Goal: Information Seeking & Learning: Learn about a topic

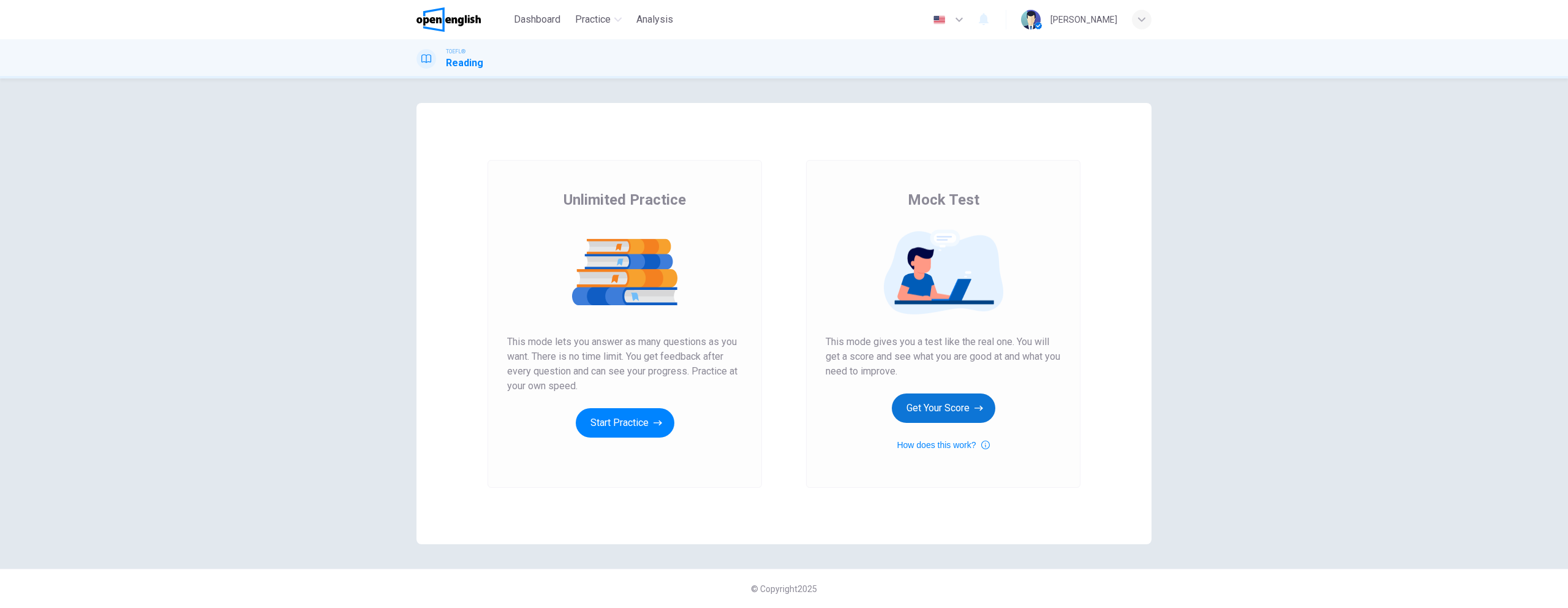
click at [966, 408] on button "Get Your Score" at bounding box center [944, 408] width 104 height 30
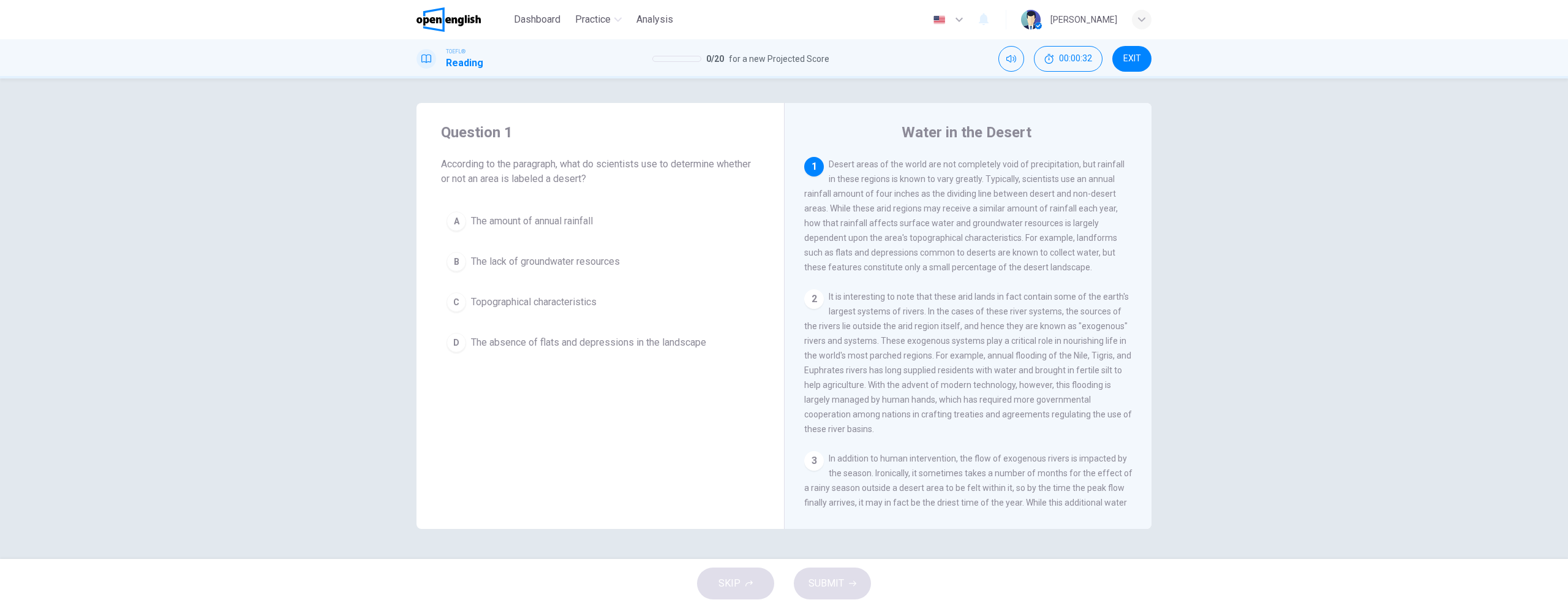
click at [462, 219] on div "A" at bounding box center [456, 221] width 20 height 20
click at [829, 572] on button "SUBMIT" at bounding box center [832, 583] width 77 height 32
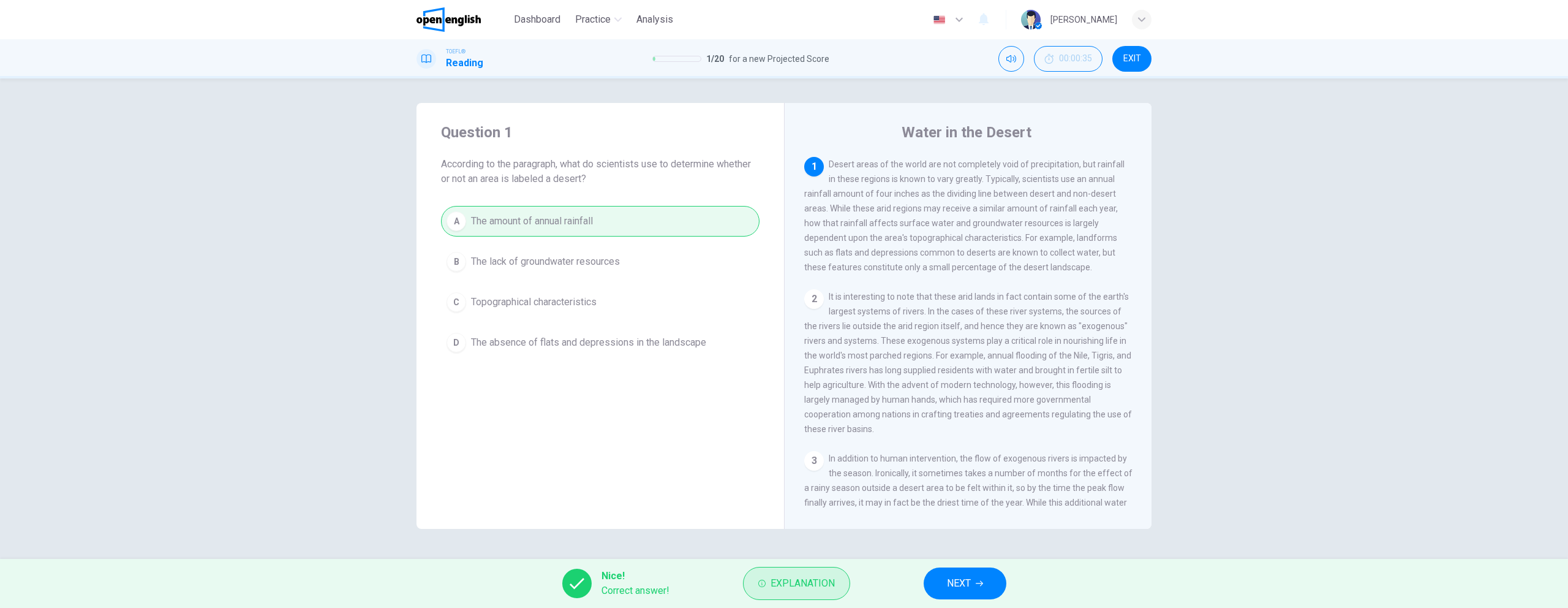
click at [787, 578] on span "Explanation" at bounding box center [803, 582] width 65 height 17
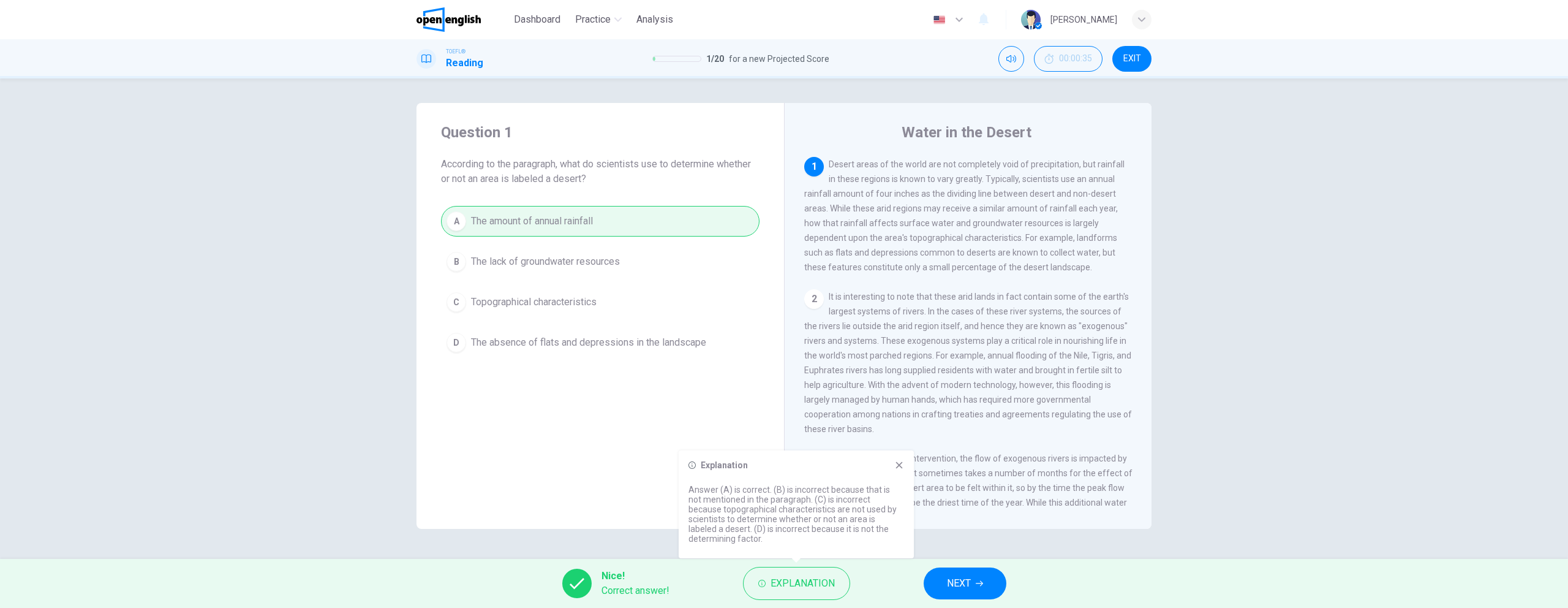
click at [903, 470] on icon at bounding box center [899, 465] width 10 height 10
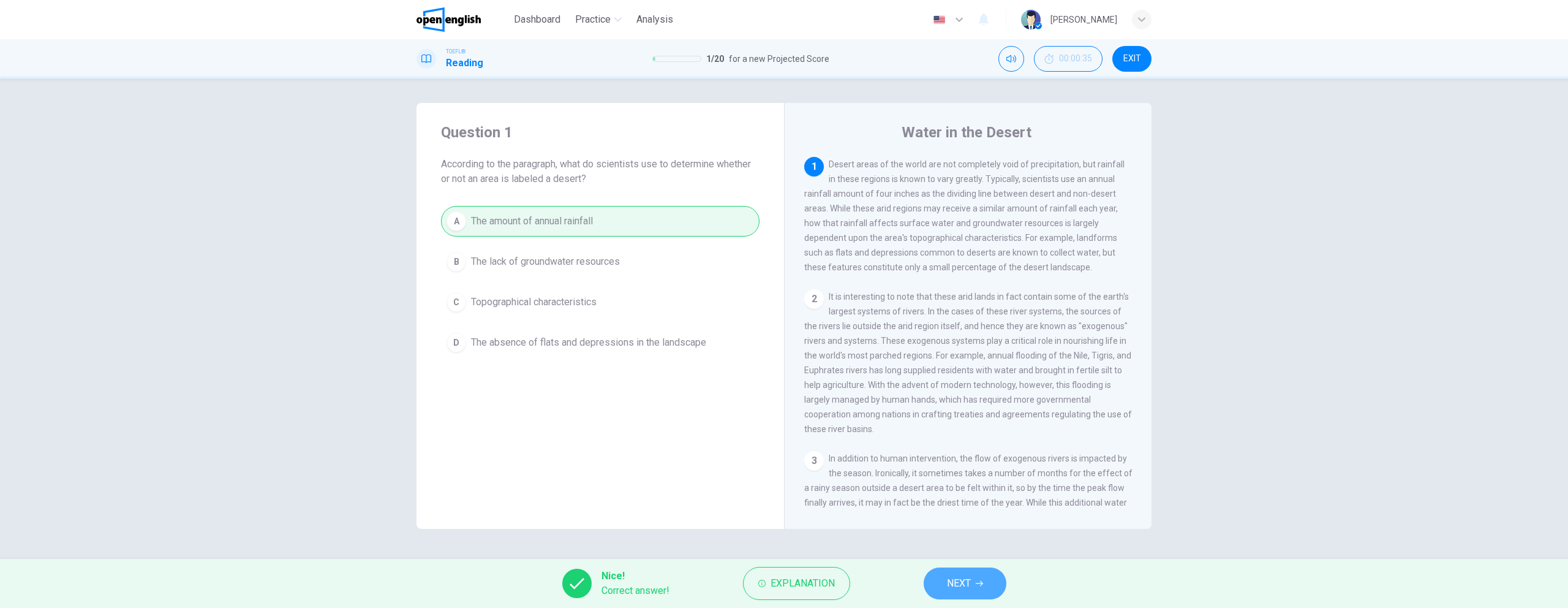
click at [950, 582] on span "NEXT" at bounding box center [959, 582] width 24 height 17
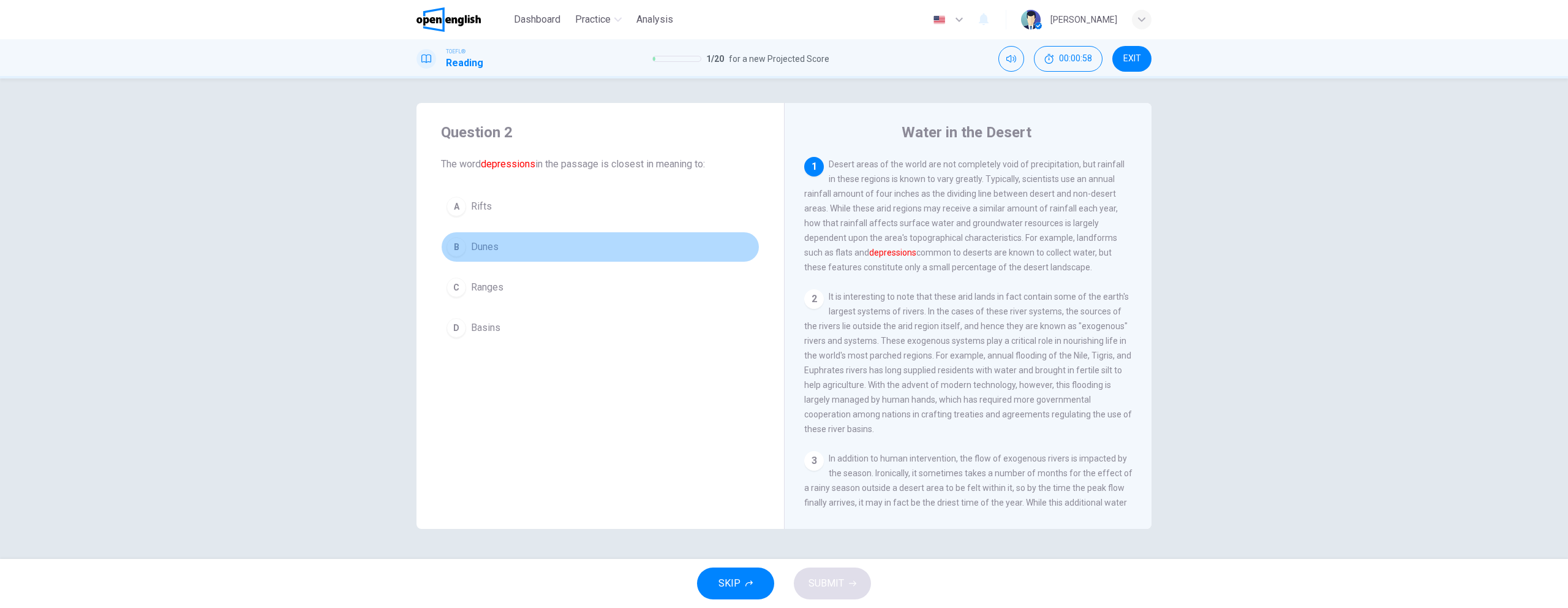
click at [457, 252] on div "B" at bounding box center [456, 247] width 20 height 20
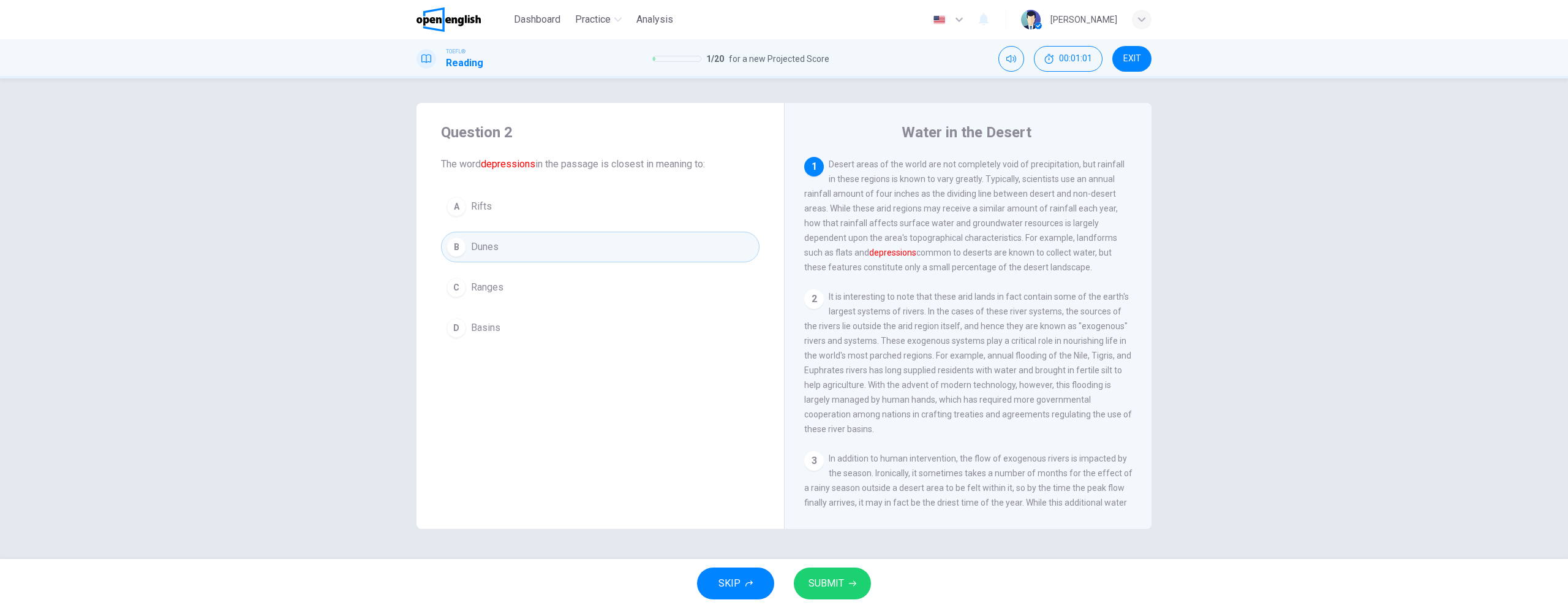
click at [843, 585] on span "SUBMIT" at bounding box center [826, 582] width 36 height 17
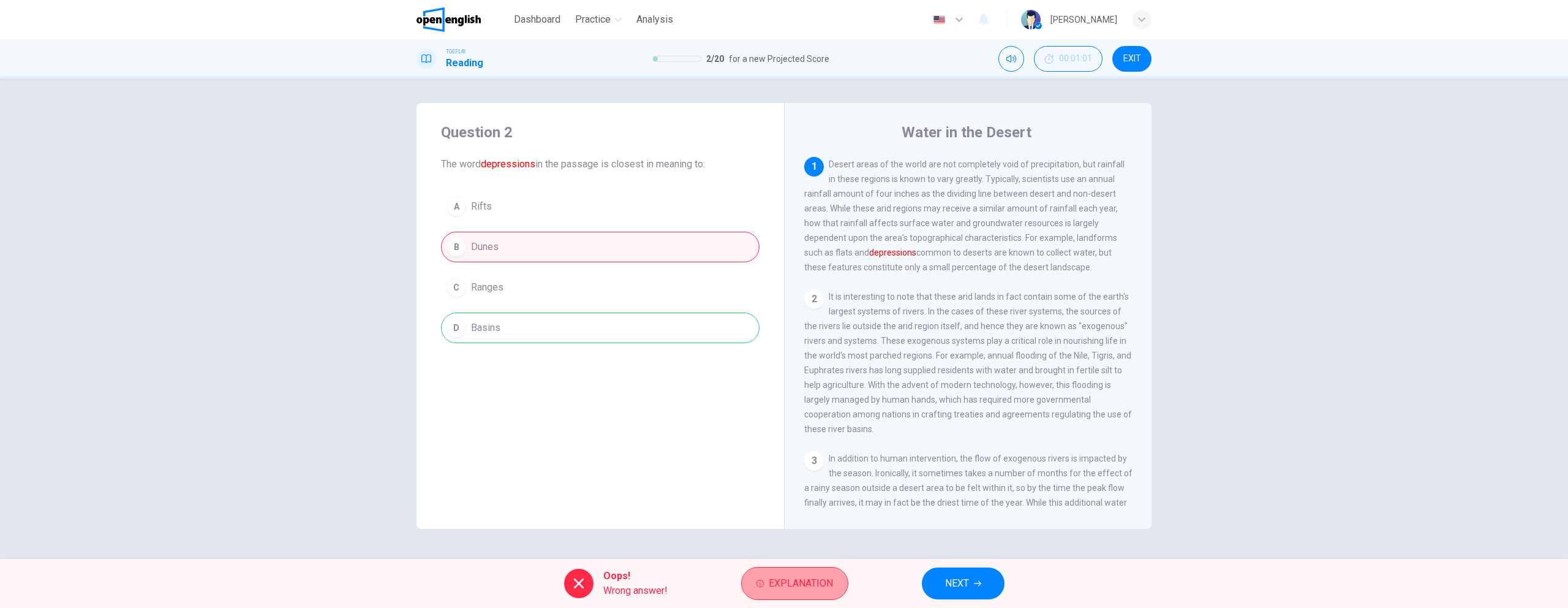
click at [804, 576] on span "Explanation" at bounding box center [800, 582] width 65 height 17
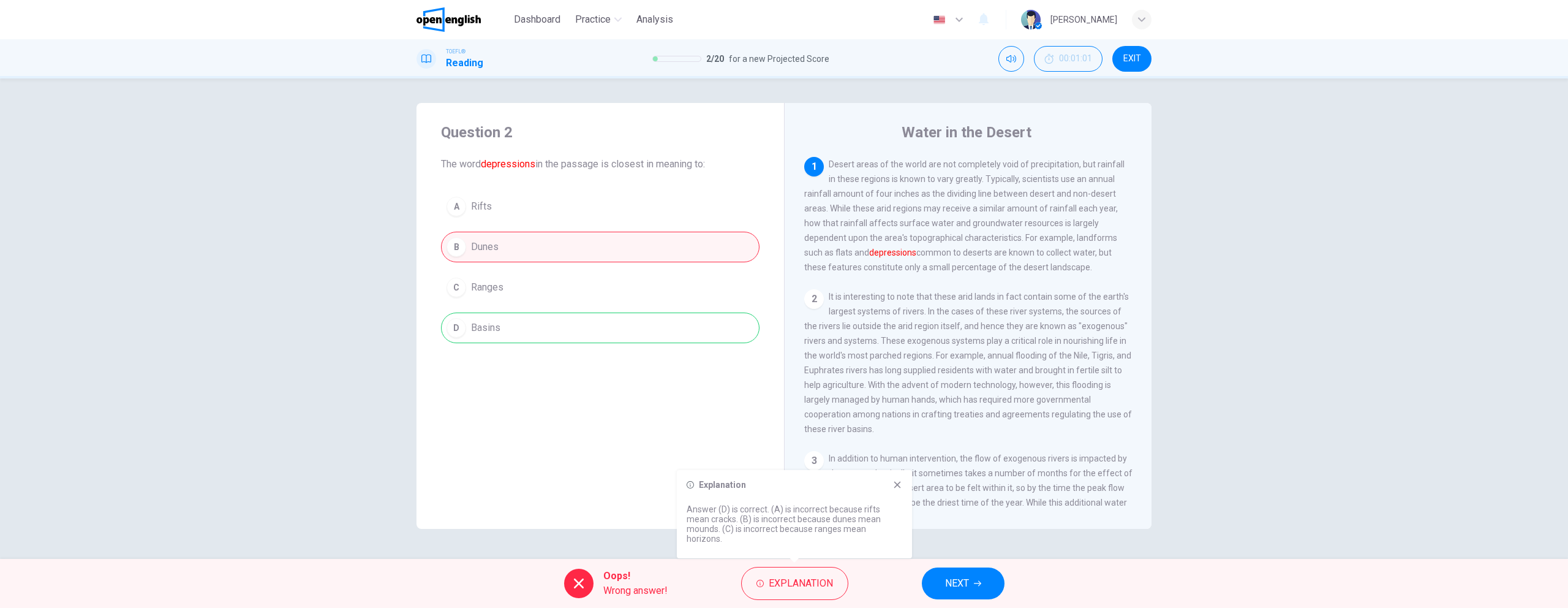
click at [893, 489] on icon at bounding box center [898, 484] width 10 height 10
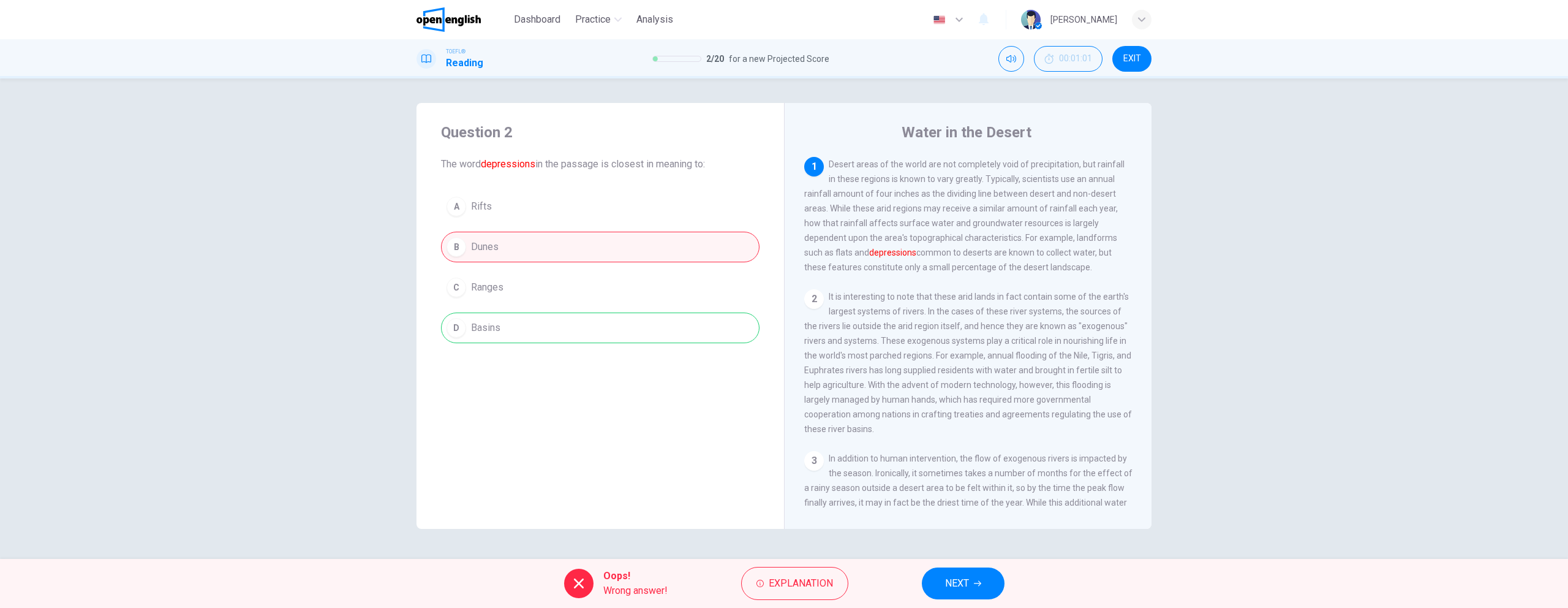
click at [486, 329] on div "A Rifts B Dunes C Ranges D Basins" at bounding box center [600, 267] width 318 height 152
drag, startPoint x: 497, startPoint y: 327, endPoint x: 469, endPoint y: 330, distance: 28.2
click at [469, 330] on div "A Rifts B Dunes C Ranges D Basins" at bounding box center [600, 267] width 318 height 152
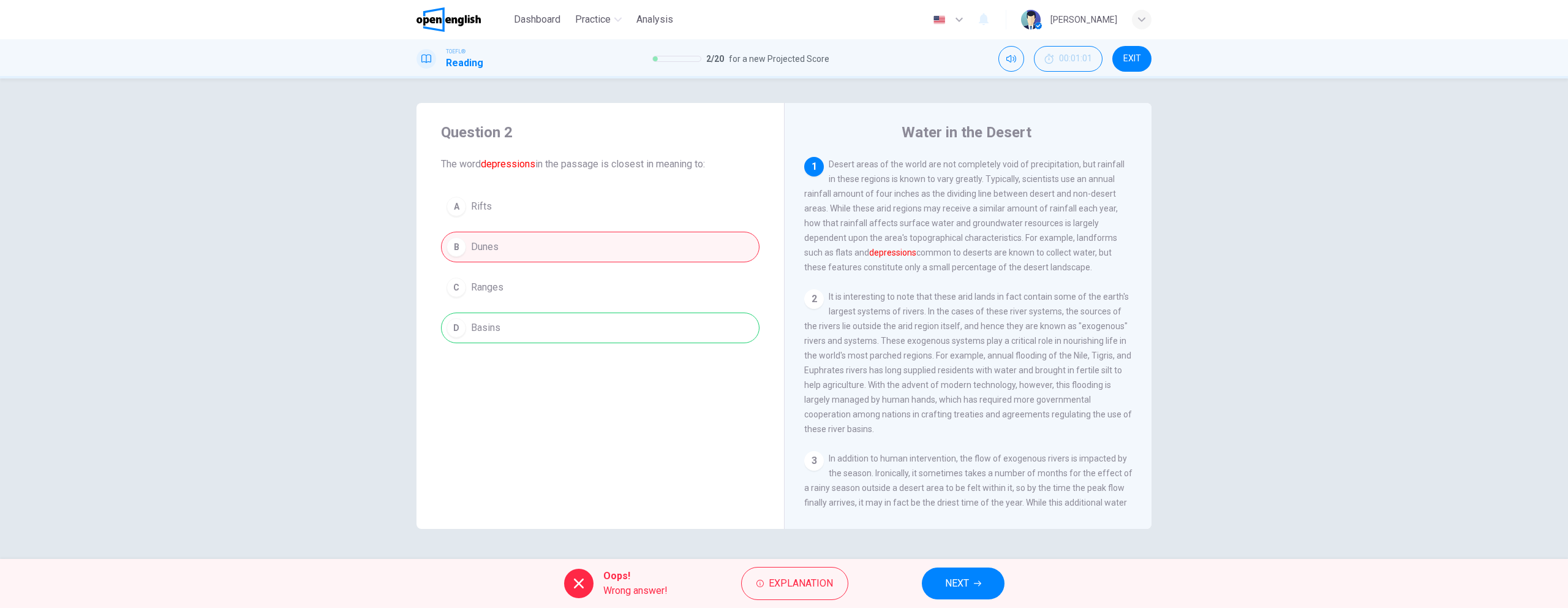
drag, startPoint x: 512, startPoint y: 328, endPoint x: 473, endPoint y: 328, distance: 39.0
click at [473, 328] on div "A Rifts B Dunes C Ranges D Basins" at bounding box center [600, 267] width 318 height 152
drag, startPoint x: 505, startPoint y: 331, endPoint x: 454, endPoint y: 331, distance: 51.0
click at [454, 331] on div "A Rifts B Dunes C Ranges D Basins" at bounding box center [600, 267] width 318 height 152
click at [468, 322] on div "A Rifts B Dunes C Ranges D Basins" at bounding box center [600, 267] width 318 height 152
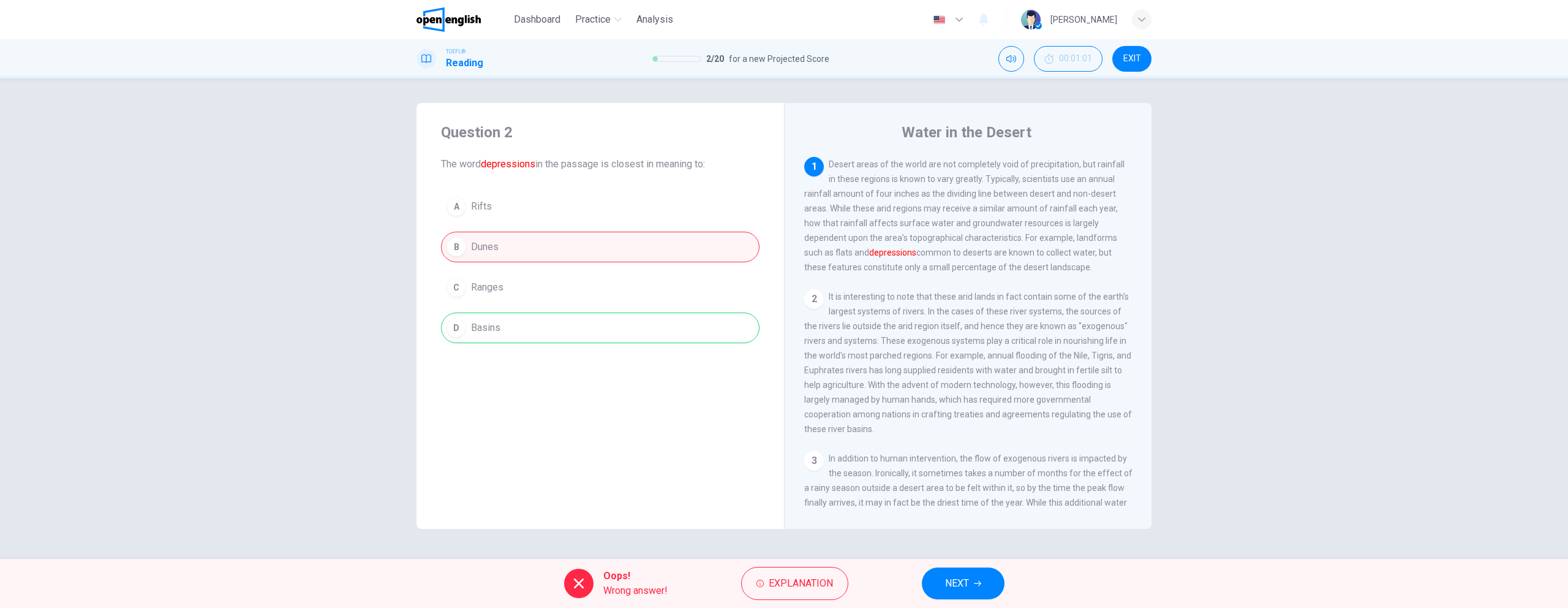
click at [967, 590] on span "NEXT" at bounding box center [958, 582] width 24 height 17
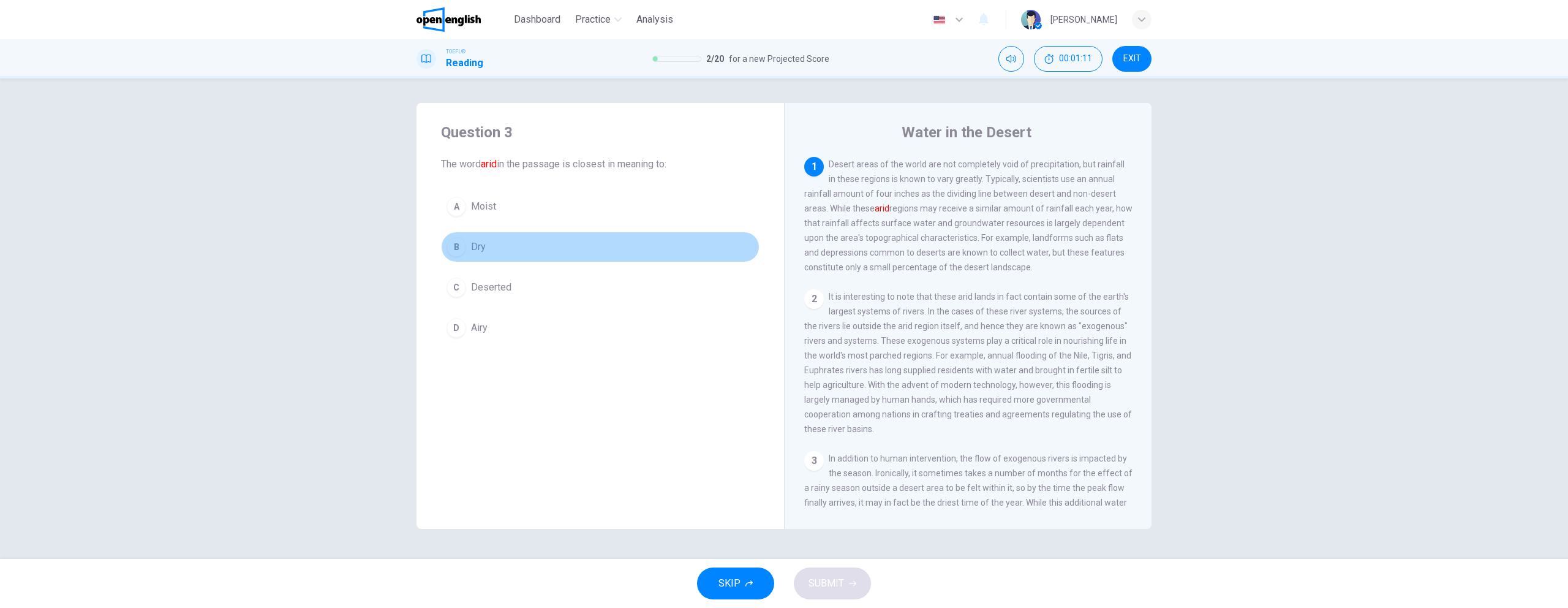
click at [452, 245] on div "B" at bounding box center [456, 247] width 20 height 20
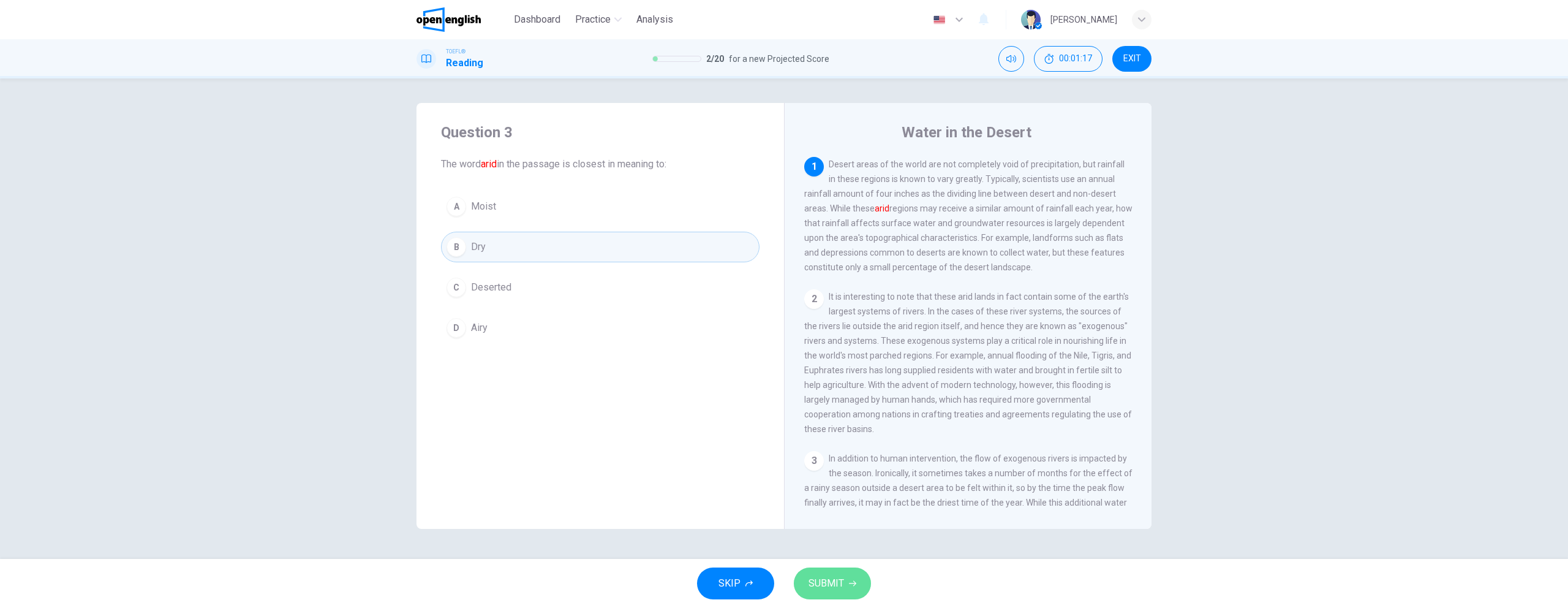
click at [820, 577] on span "SUBMIT" at bounding box center [826, 582] width 36 height 17
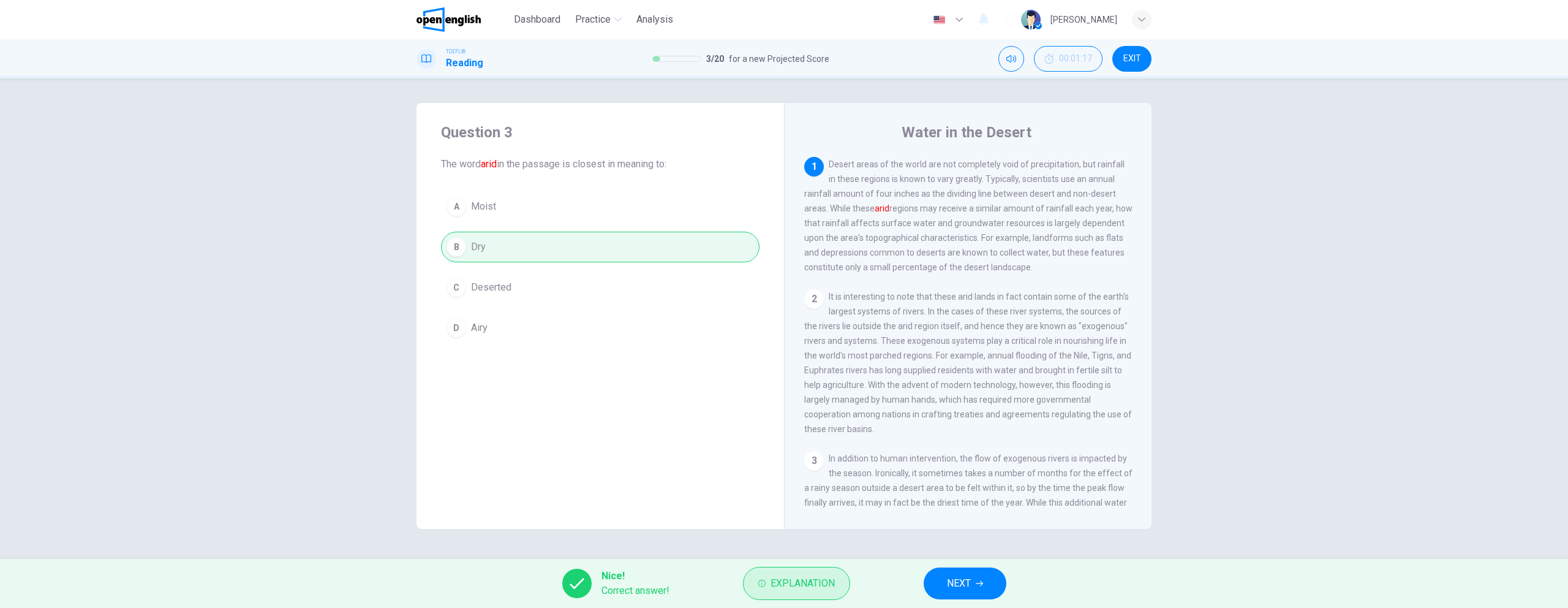
click at [823, 578] on span "Explanation" at bounding box center [803, 582] width 65 height 17
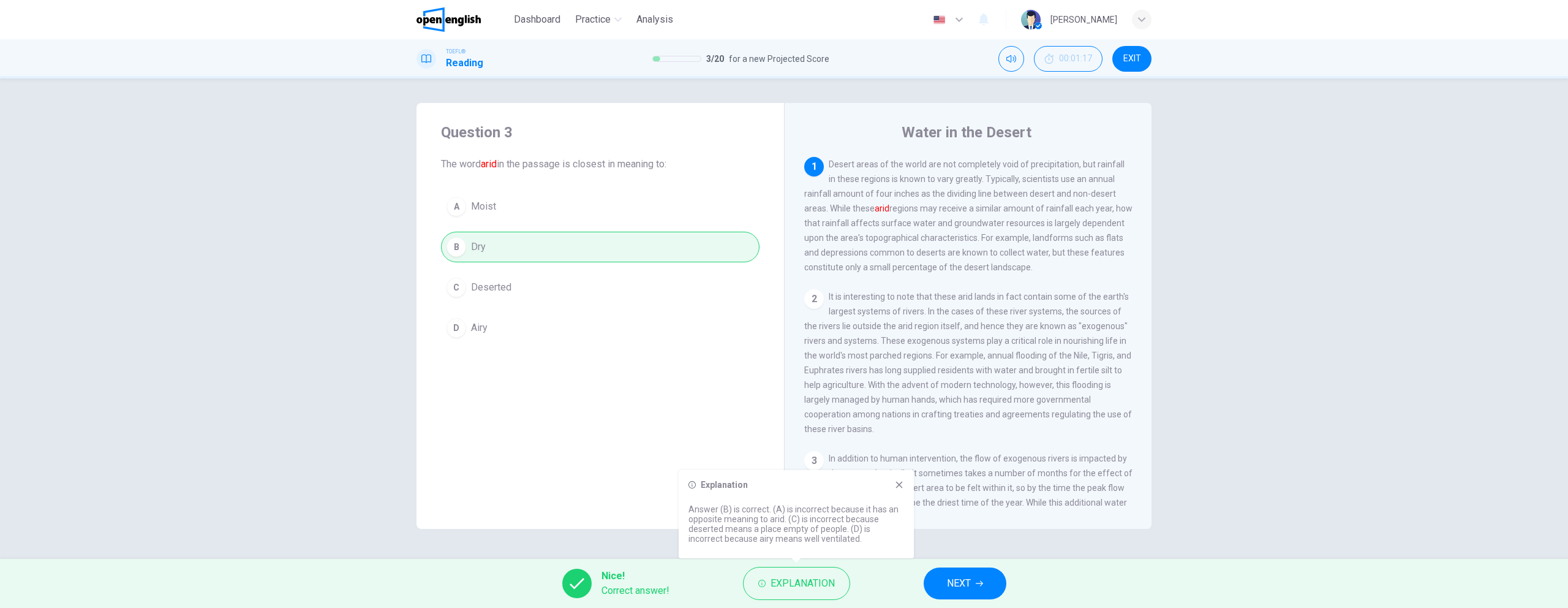
click at [898, 489] on icon at bounding box center [899, 484] width 10 height 10
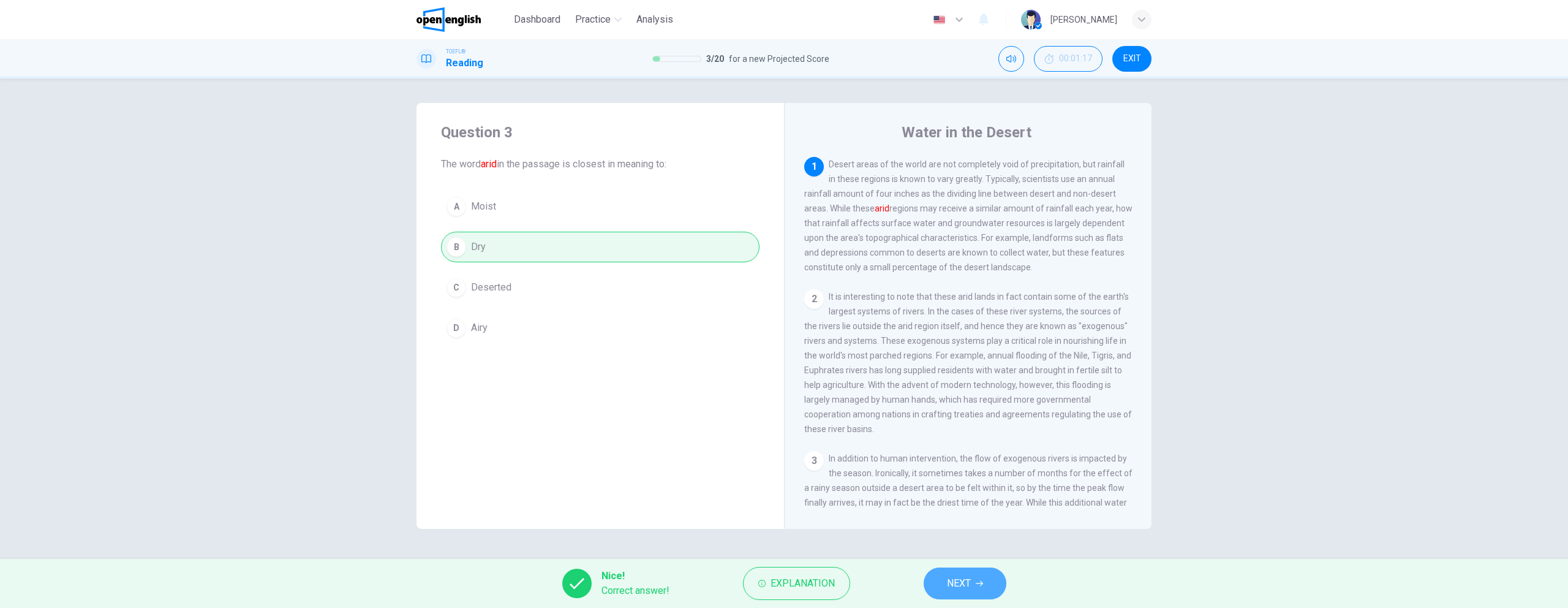
click at [982, 587] on button "NEXT" at bounding box center [966, 583] width 83 height 32
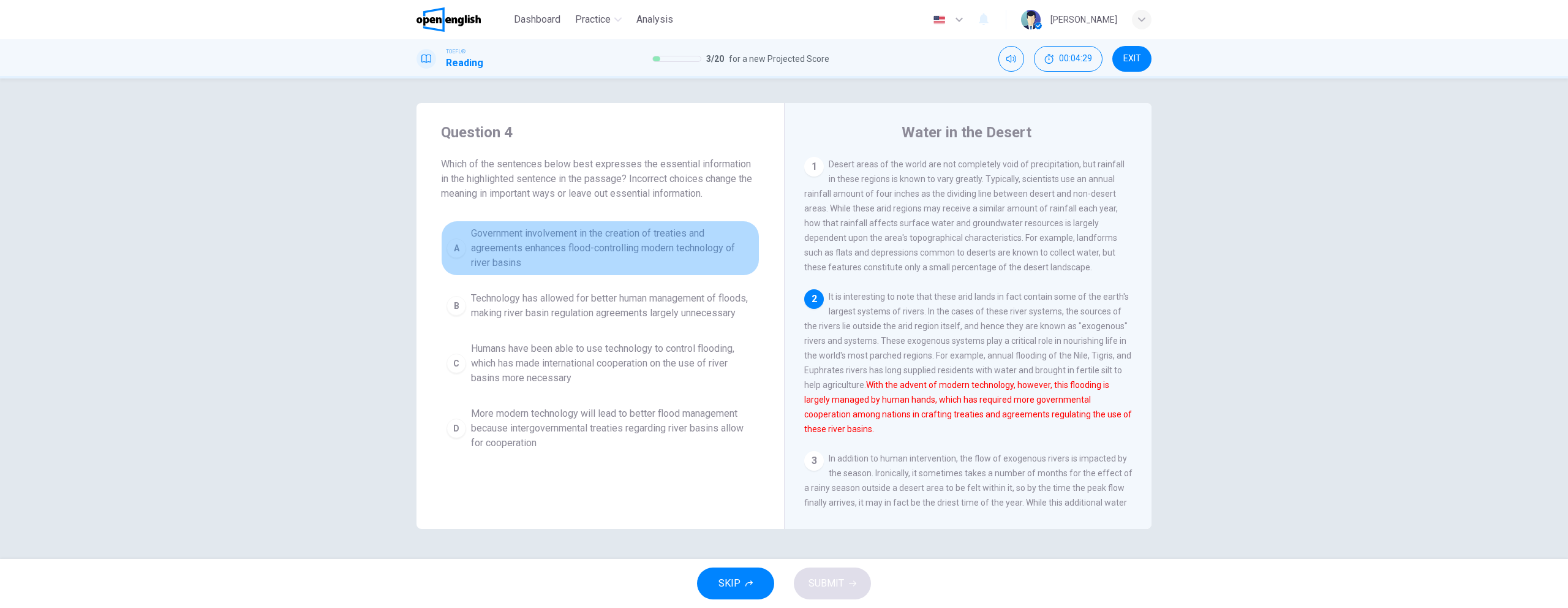
click at [544, 244] on span "Government involvement in the creation of treaties and agreements enhances floo…" at bounding box center [612, 247] width 283 height 44
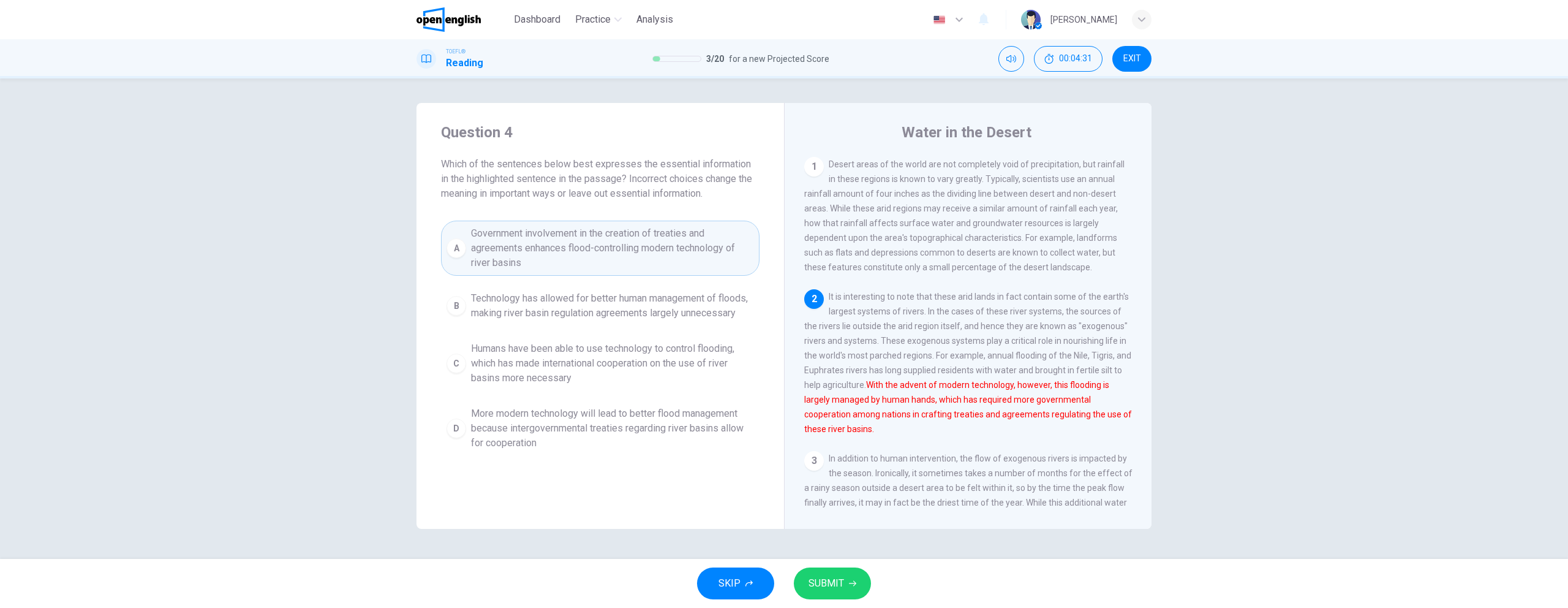
click at [824, 576] on span "SUBMIT" at bounding box center [826, 582] width 36 height 17
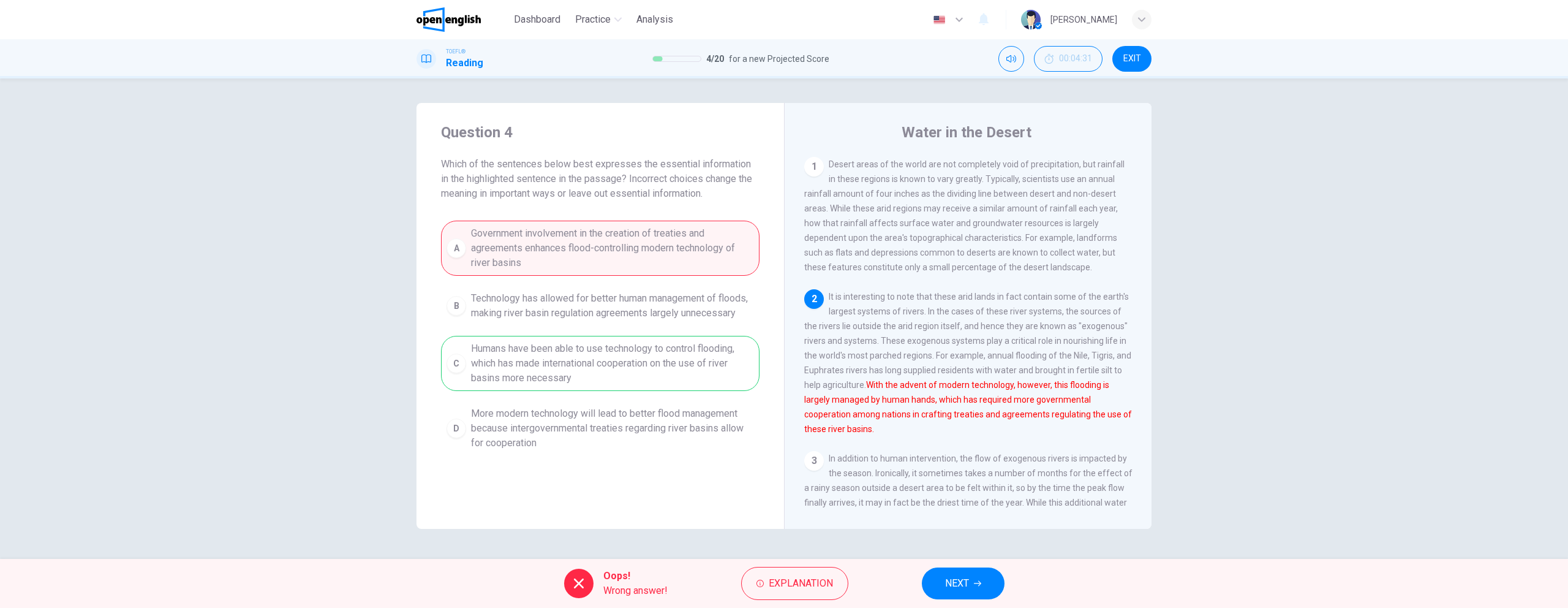
click at [965, 578] on span "NEXT" at bounding box center [958, 582] width 24 height 17
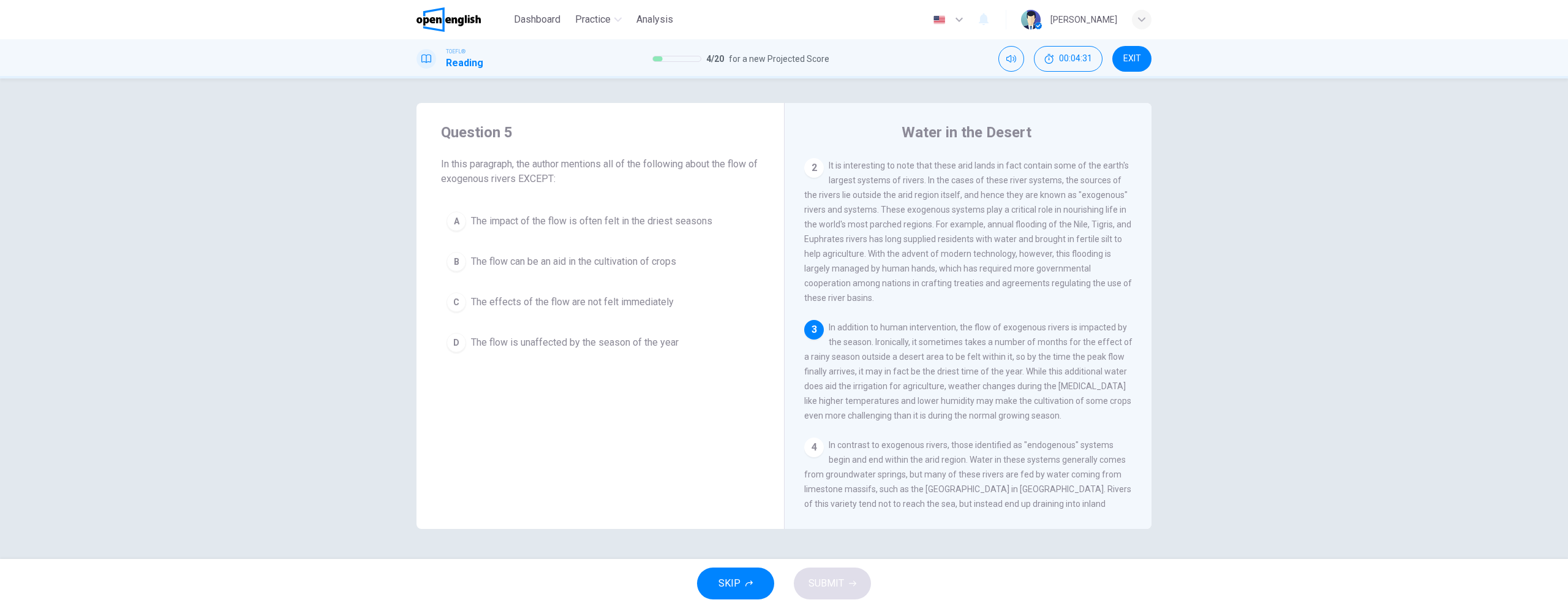
scroll to position [168, 0]
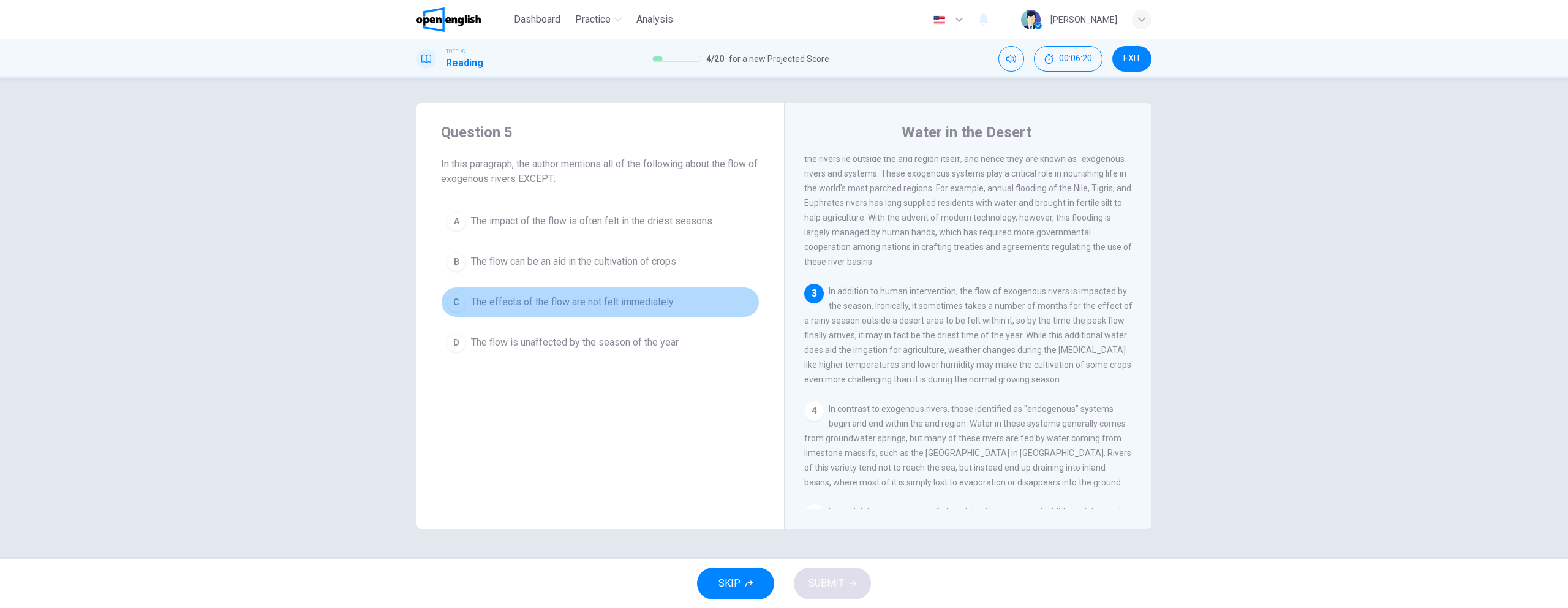
click at [484, 302] on span "The effects of the flow are not felt immediately" at bounding box center [572, 302] width 203 height 14
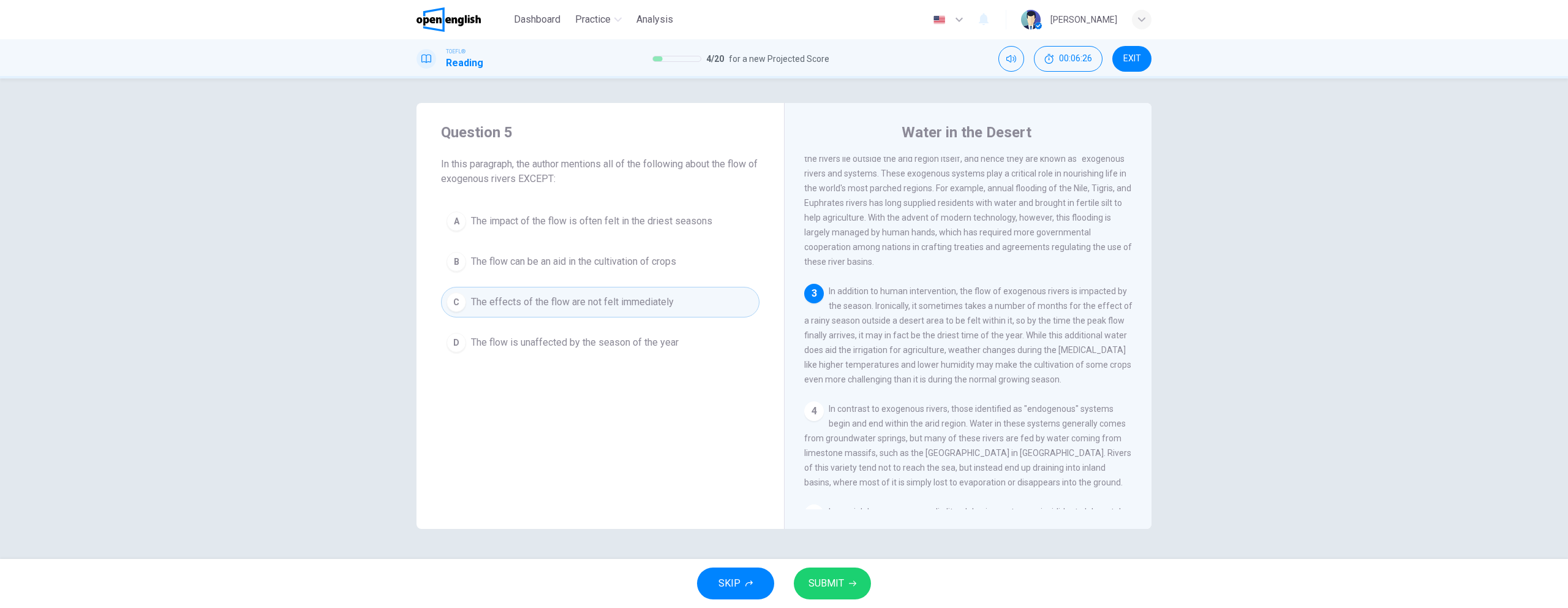
click at [843, 584] on span "SUBMIT" at bounding box center [826, 582] width 36 height 17
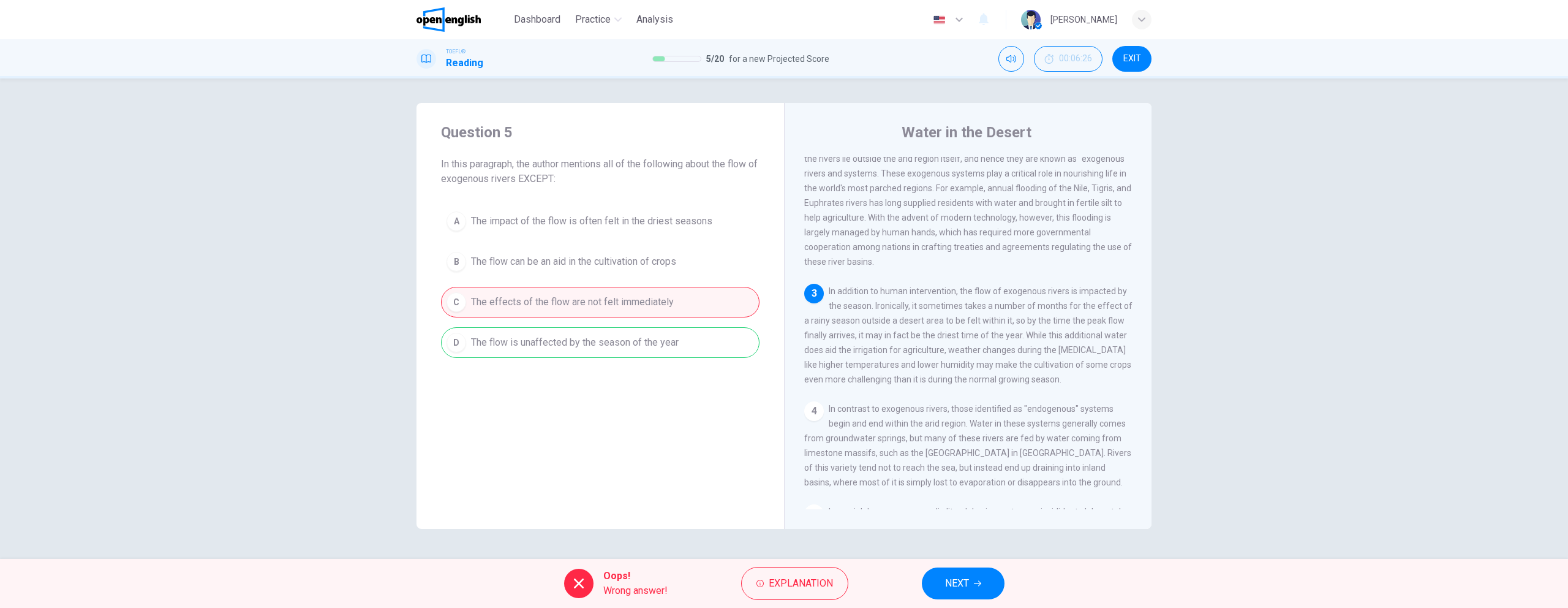
click at [962, 584] on span "NEXT" at bounding box center [958, 582] width 24 height 17
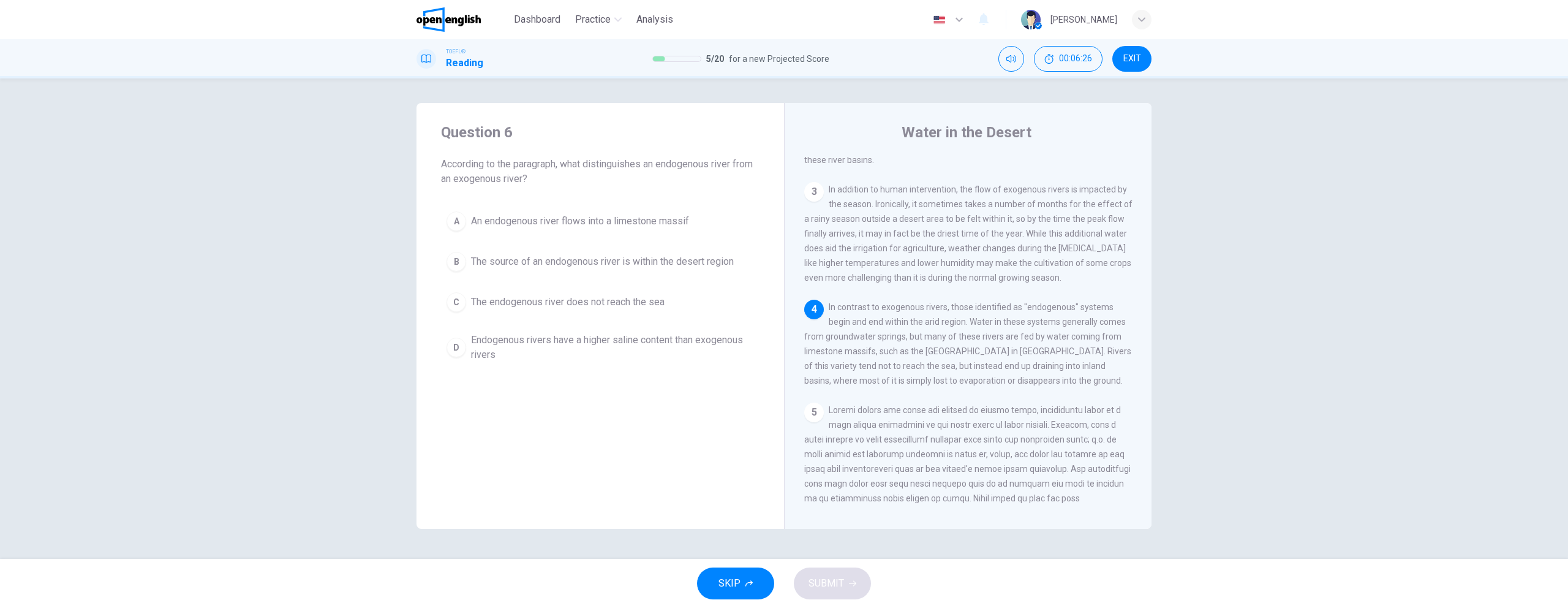
scroll to position [270, 0]
click at [460, 25] on img at bounding box center [448, 19] width 65 height 25
